Goal: Task Accomplishment & Management: Use online tool/utility

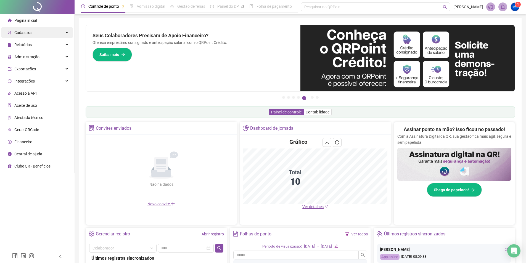
click at [34, 37] on div "Cadastros" at bounding box center [37, 32] width 72 height 11
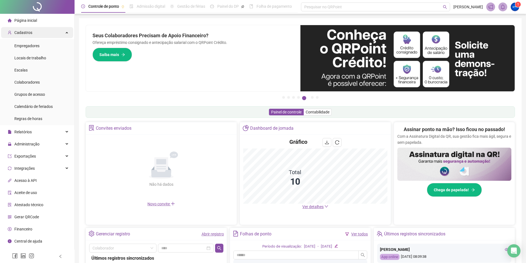
click at [41, 27] on div "Cadastros" at bounding box center [37, 32] width 72 height 11
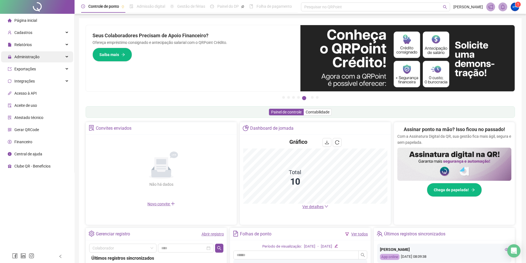
click at [33, 56] on span "Administração" at bounding box center [26, 57] width 25 height 4
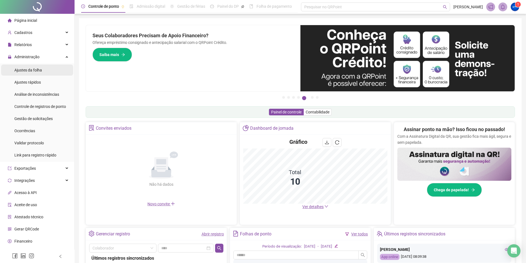
click at [33, 71] on span "Ajustes da folha" at bounding box center [28, 70] width 28 height 4
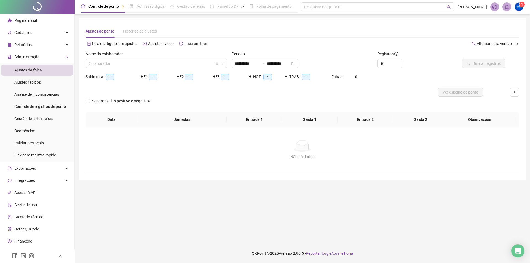
type input "**********"
click at [135, 61] on input "search" at bounding box center [154, 63] width 130 height 8
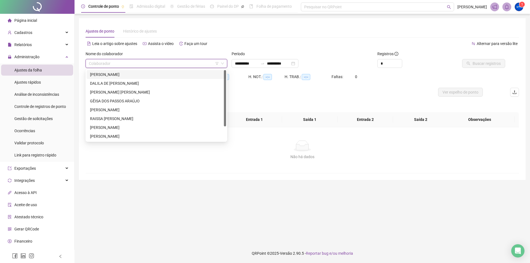
click at [117, 76] on div "[PERSON_NAME]" at bounding box center [156, 75] width 133 height 6
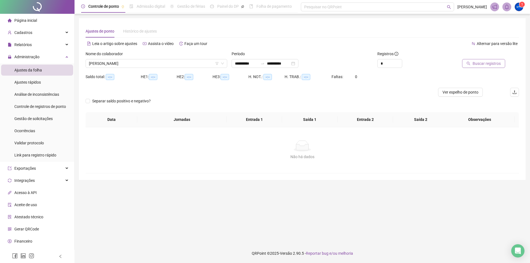
click at [501, 62] on button "Buscar registros" at bounding box center [483, 63] width 43 height 9
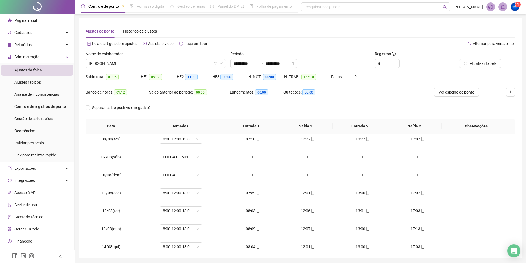
scroll to position [241, 0]
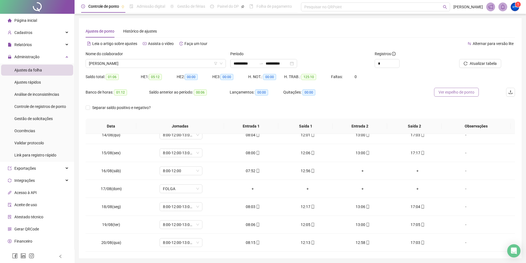
click at [455, 89] on button "Ver espelho de ponto" at bounding box center [456, 92] width 45 height 9
click at [134, 66] on span "[PERSON_NAME]" at bounding box center [156, 63] width 134 height 8
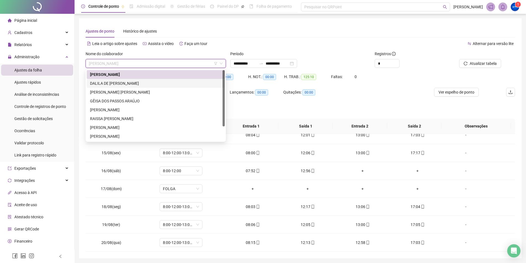
click at [128, 84] on div "DALILA DE [PERSON_NAME]" at bounding box center [155, 83] width 131 height 6
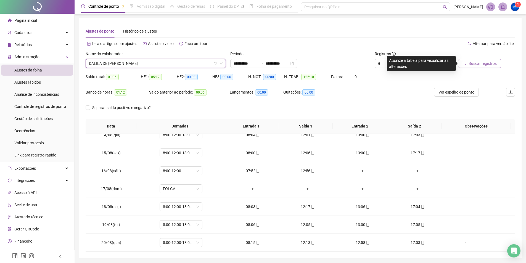
click at [480, 62] on span "Buscar registros" at bounding box center [483, 63] width 28 height 6
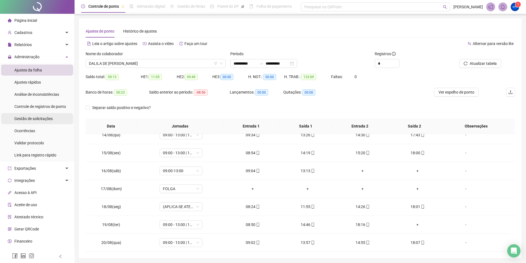
click at [54, 115] on li "Gestão de solicitações" at bounding box center [37, 118] width 72 height 11
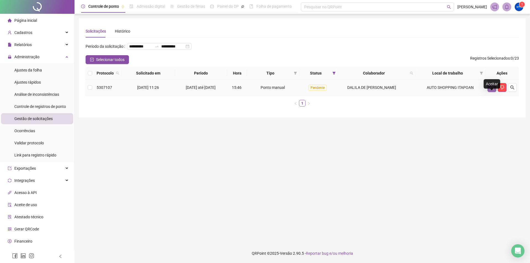
click at [493, 92] on button "button" at bounding box center [492, 87] width 9 height 9
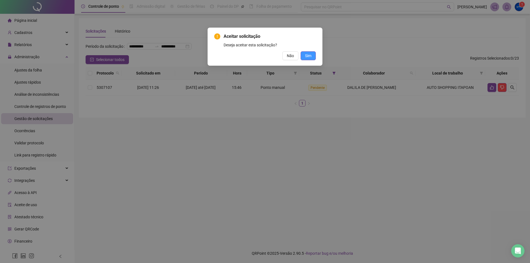
click at [304, 60] on button "Sim" at bounding box center [308, 55] width 15 height 9
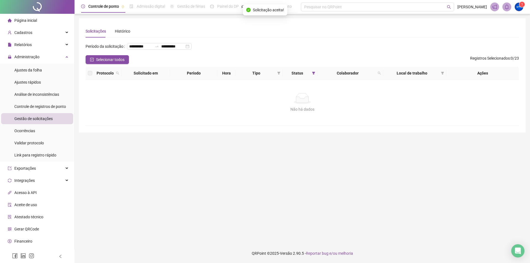
click at [31, 22] on span "Página inicial" at bounding box center [25, 20] width 23 height 4
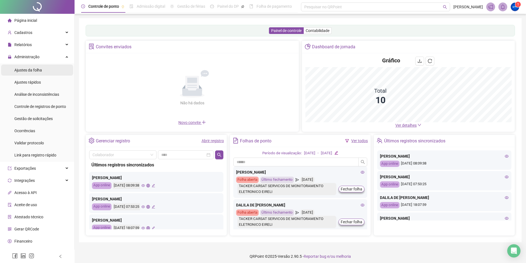
click at [22, 68] on span "Ajustes da folha" at bounding box center [28, 70] width 28 height 4
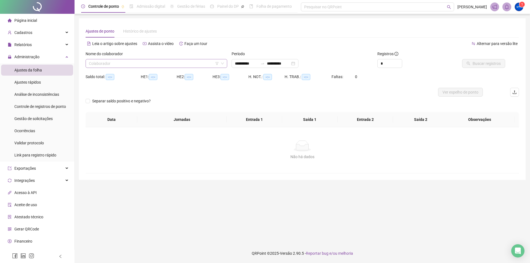
click at [121, 65] on input "search" at bounding box center [154, 63] width 130 height 8
type input "**********"
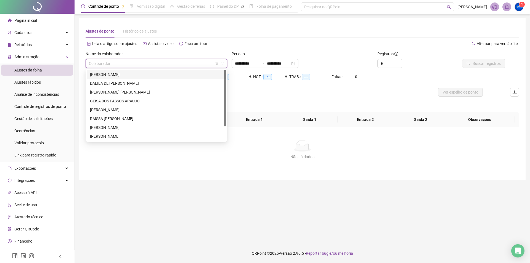
click at [125, 83] on div "DALILA DE [PERSON_NAME]" at bounding box center [156, 83] width 133 height 6
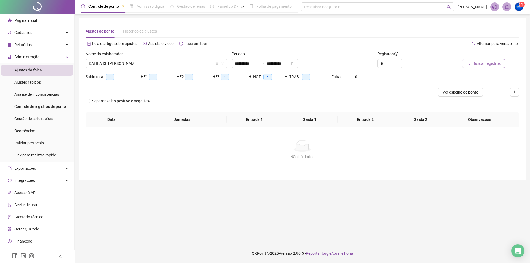
click at [498, 66] on span "Buscar registros" at bounding box center [487, 63] width 28 height 6
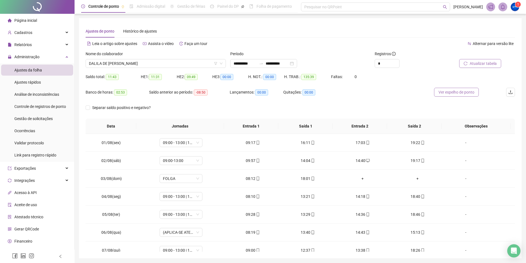
click at [451, 94] on span "Ver espelho de ponto" at bounding box center [456, 92] width 36 height 6
click at [123, 61] on span "DALILA DE [PERSON_NAME]" at bounding box center [156, 63] width 134 height 8
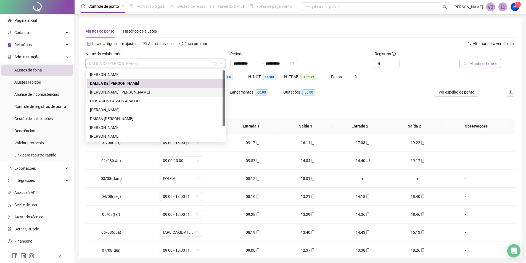
click at [113, 91] on div "[PERSON_NAME] [PERSON_NAME]" at bounding box center [155, 92] width 131 height 6
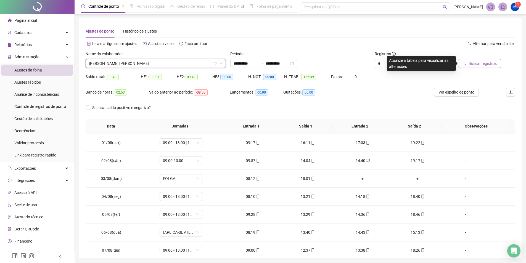
click at [494, 61] on span "Buscar registros" at bounding box center [483, 63] width 28 height 6
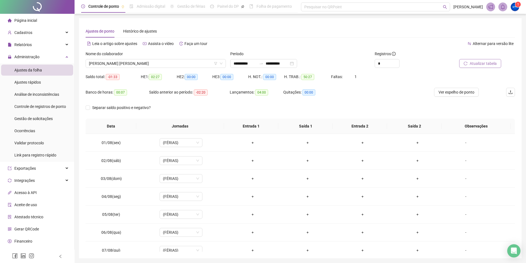
scroll to position [19, 0]
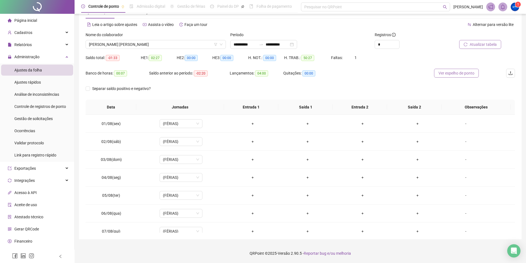
click at [454, 73] on span "Ver espelho de ponto" at bounding box center [456, 73] width 36 height 6
click at [136, 40] on div "Nome do colaborador" at bounding box center [156, 36] width 140 height 8
click at [135, 40] on div "[PERSON_NAME] [PERSON_NAME]" at bounding box center [156, 44] width 140 height 9
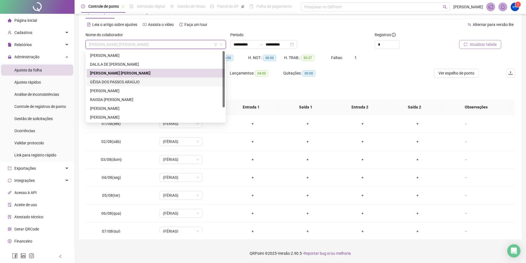
click at [114, 82] on div "GÊISA DOS PASSOS ARAÚJO" at bounding box center [155, 82] width 131 height 6
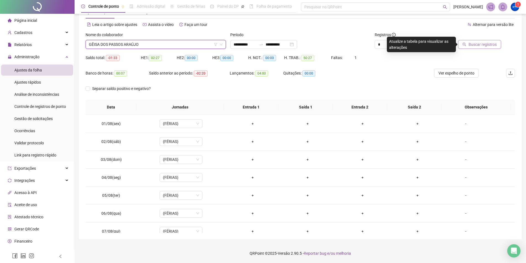
click at [475, 43] on span "Buscar registros" at bounding box center [483, 44] width 28 height 6
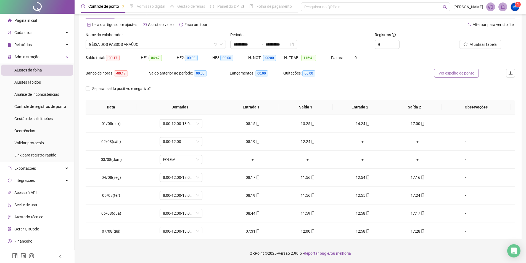
click at [443, 71] on span "Ver espelho de ponto" at bounding box center [456, 73] width 36 height 6
click at [136, 47] on span "GÊISA DOS PASSOS ARAÚJO" at bounding box center [156, 44] width 134 height 8
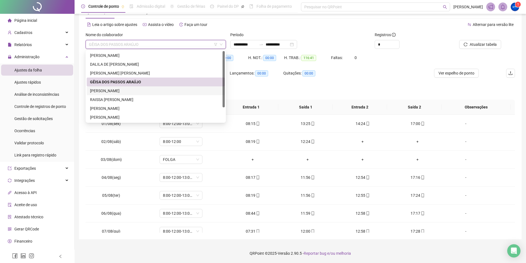
click at [117, 92] on div "[PERSON_NAME]" at bounding box center [155, 91] width 131 height 6
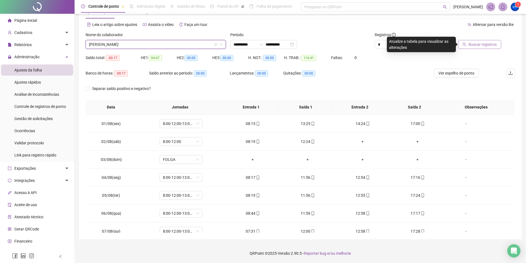
click at [473, 45] on span "Buscar registros" at bounding box center [483, 44] width 28 height 6
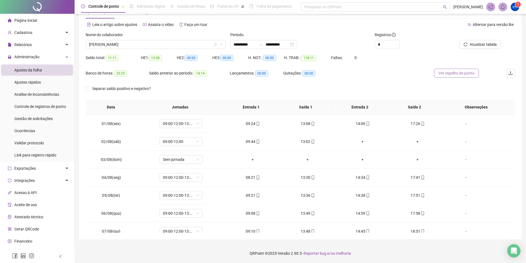
click at [457, 71] on span "Ver espelho de ponto" at bounding box center [456, 73] width 36 height 6
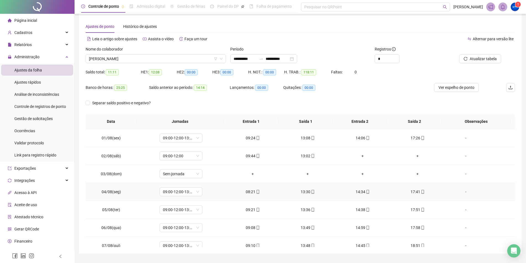
scroll to position [0, 0]
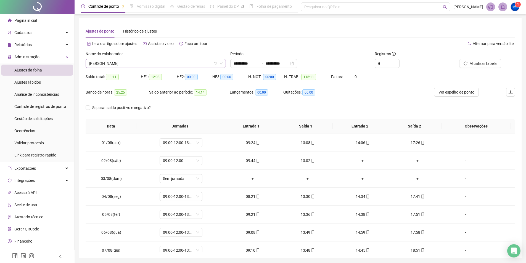
click at [151, 64] on span "[PERSON_NAME]" at bounding box center [156, 63] width 134 height 8
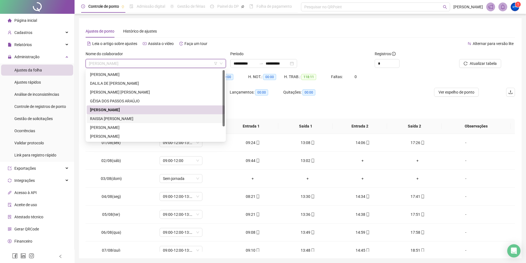
click at [128, 120] on div "RAISSA [PERSON_NAME]" at bounding box center [155, 119] width 131 height 6
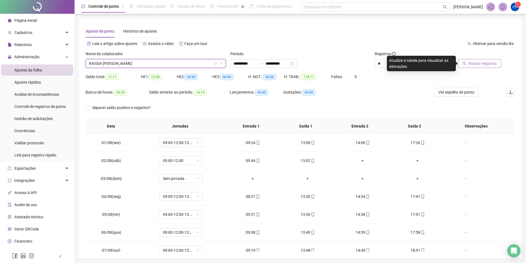
click at [493, 65] on span "Buscar registros" at bounding box center [483, 63] width 28 height 6
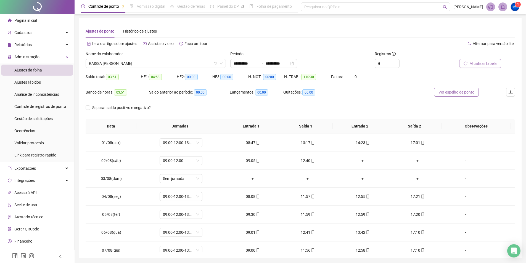
click at [447, 96] on button "Ver espelho de ponto" at bounding box center [456, 92] width 45 height 9
click at [136, 60] on span "RAISSA [PERSON_NAME]" at bounding box center [156, 63] width 134 height 8
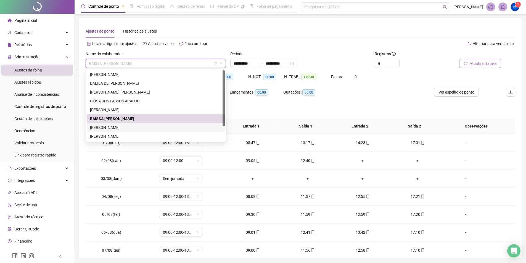
click at [125, 129] on div "[PERSON_NAME]" at bounding box center [155, 128] width 131 height 6
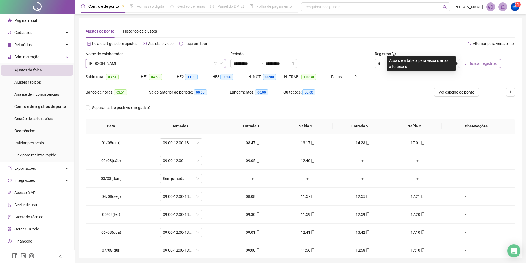
click at [478, 65] on span "Buscar registros" at bounding box center [483, 63] width 28 height 6
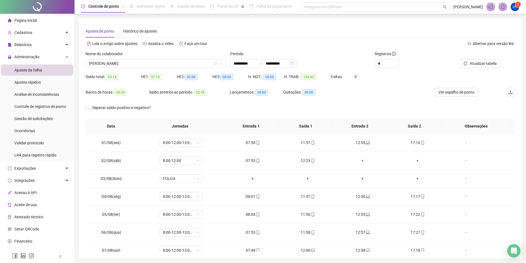
click at [481, 62] on span "Atualizar tabela" at bounding box center [483, 63] width 27 height 6
click at [457, 93] on span "Ver espelho de ponto" at bounding box center [456, 92] width 36 height 6
click at [122, 64] on span "[PERSON_NAME]" at bounding box center [156, 63] width 134 height 8
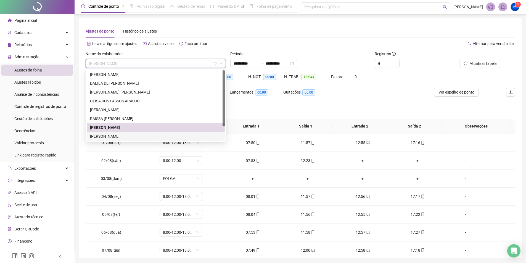
drag, startPoint x: 115, startPoint y: 138, endPoint x: 251, endPoint y: 97, distance: 142.2
click at [115, 139] on div "[PERSON_NAME]" at bounding box center [155, 136] width 131 height 6
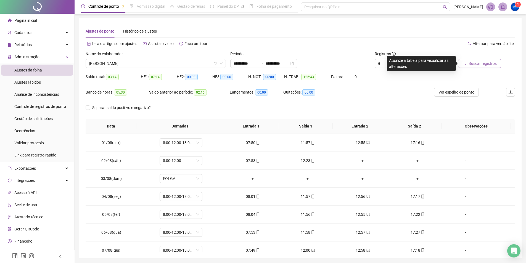
click at [469, 63] on button "Buscar registros" at bounding box center [479, 63] width 43 height 9
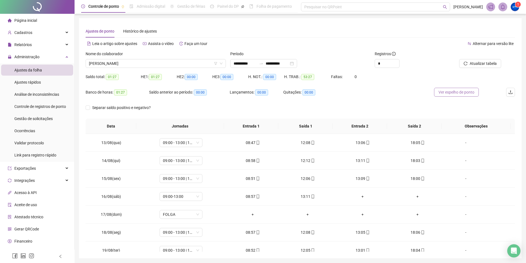
click at [447, 95] on span "Ver espelho de ponto" at bounding box center [456, 92] width 36 height 6
click at [117, 64] on span "[PERSON_NAME]" at bounding box center [156, 63] width 134 height 8
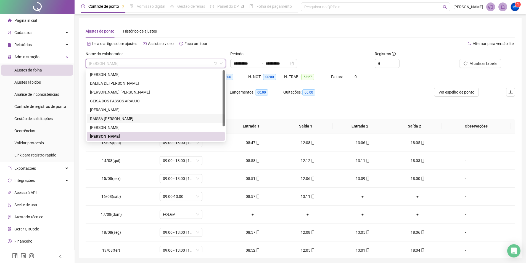
scroll to position [18, 0]
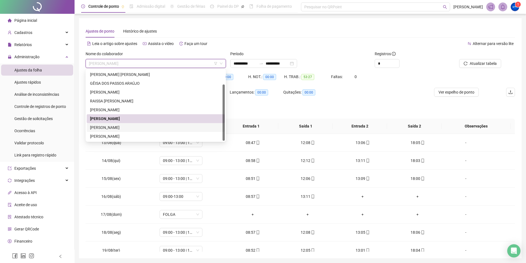
click at [119, 125] on div "[PERSON_NAME]" at bounding box center [155, 128] width 131 height 6
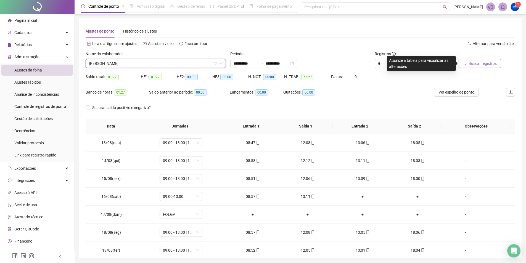
click at [489, 62] on span "Buscar registros" at bounding box center [483, 63] width 28 height 6
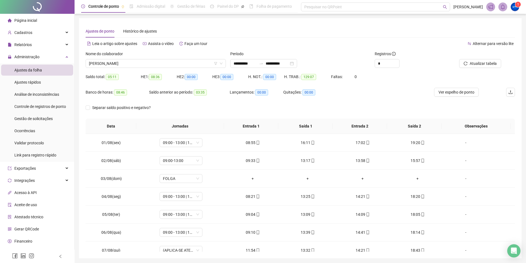
drag, startPoint x: 460, startPoint y: 92, endPoint x: 233, endPoint y: 85, distance: 227.6
click at [460, 92] on span "Ver espelho de ponto" at bounding box center [456, 92] width 36 height 6
click at [149, 71] on div "Nome do colaborador THAMIS OLIVEIRA DA SILVA" at bounding box center [155, 62] width 145 height 22
click at [153, 64] on span "[PERSON_NAME]" at bounding box center [156, 63] width 134 height 8
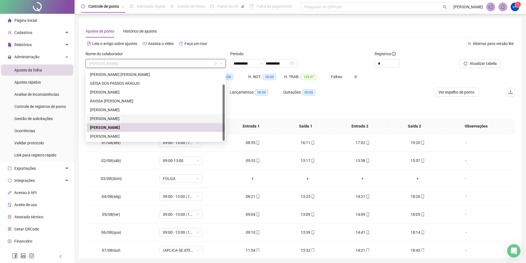
scroll to position [19, 0]
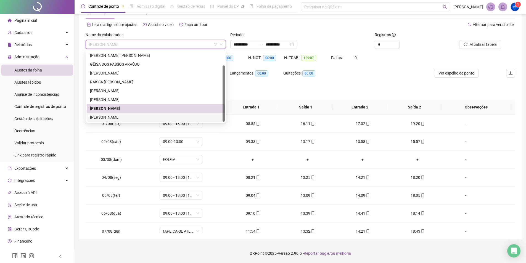
click at [124, 119] on div "[PERSON_NAME]" at bounding box center [155, 117] width 131 height 6
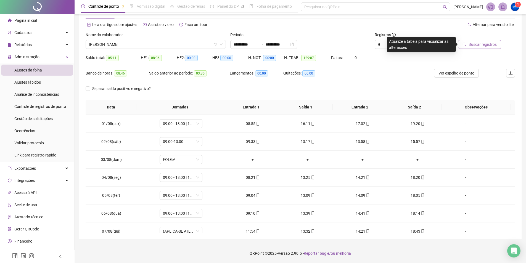
click at [497, 47] on button "Buscar registros" at bounding box center [479, 44] width 43 height 9
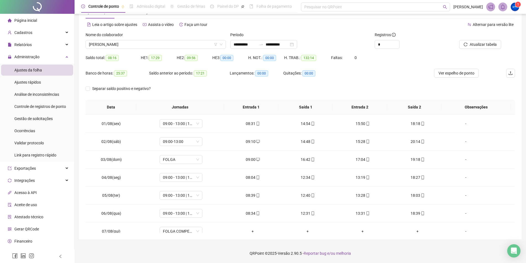
click at [469, 75] on span "Ver espelho de ponto" at bounding box center [456, 73] width 36 height 6
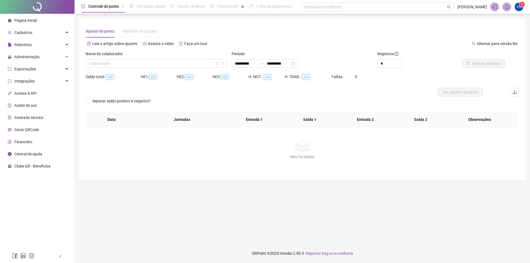
type input "**********"
click at [26, 20] on span "Página inicial" at bounding box center [25, 20] width 23 height 4
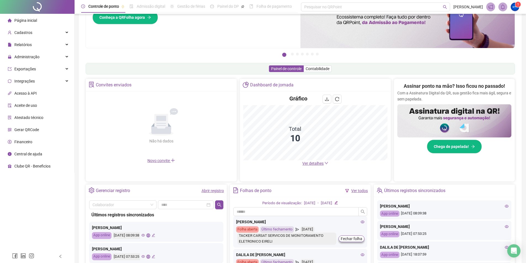
scroll to position [55, 0]
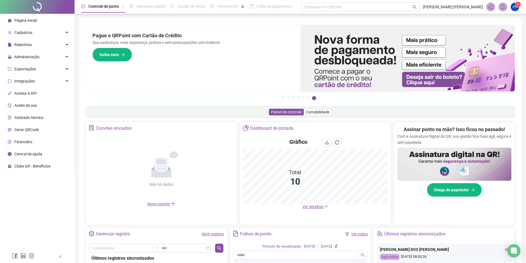
click at [26, 21] on span "Página inicial" at bounding box center [25, 20] width 23 height 4
click at [30, 20] on span "Página inicial" at bounding box center [25, 20] width 23 height 4
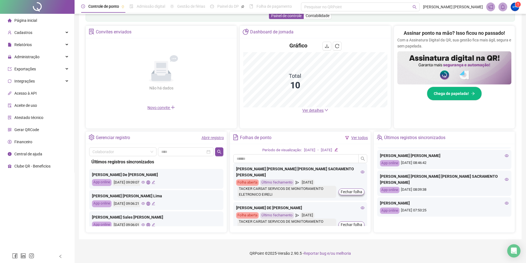
scroll to position [124, 0]
